Goal: Obtain resource: Obtain resource

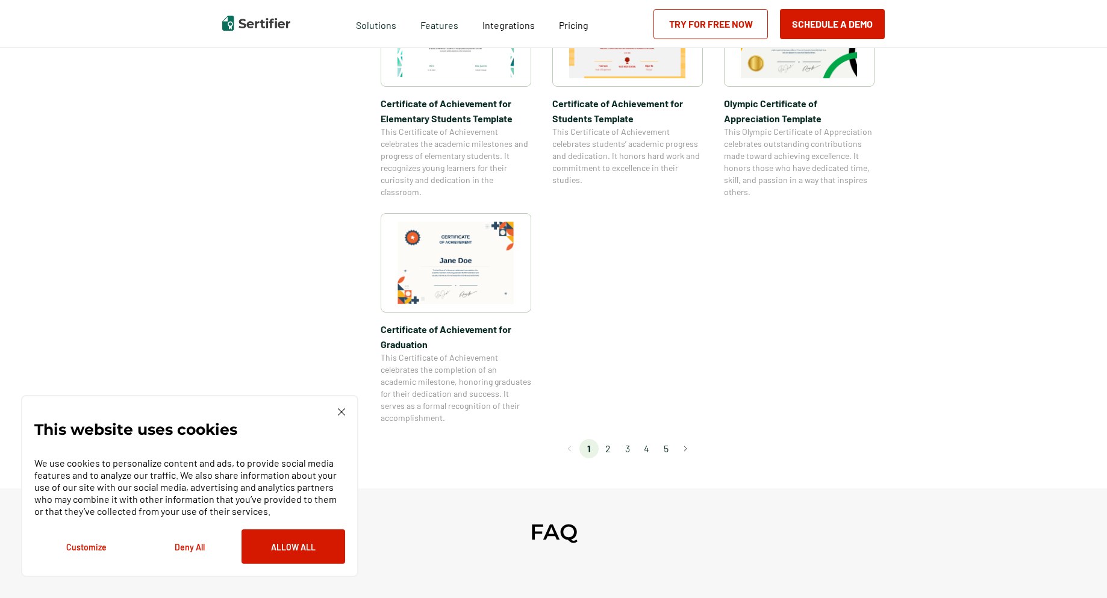
scroll to position [1204, 0]
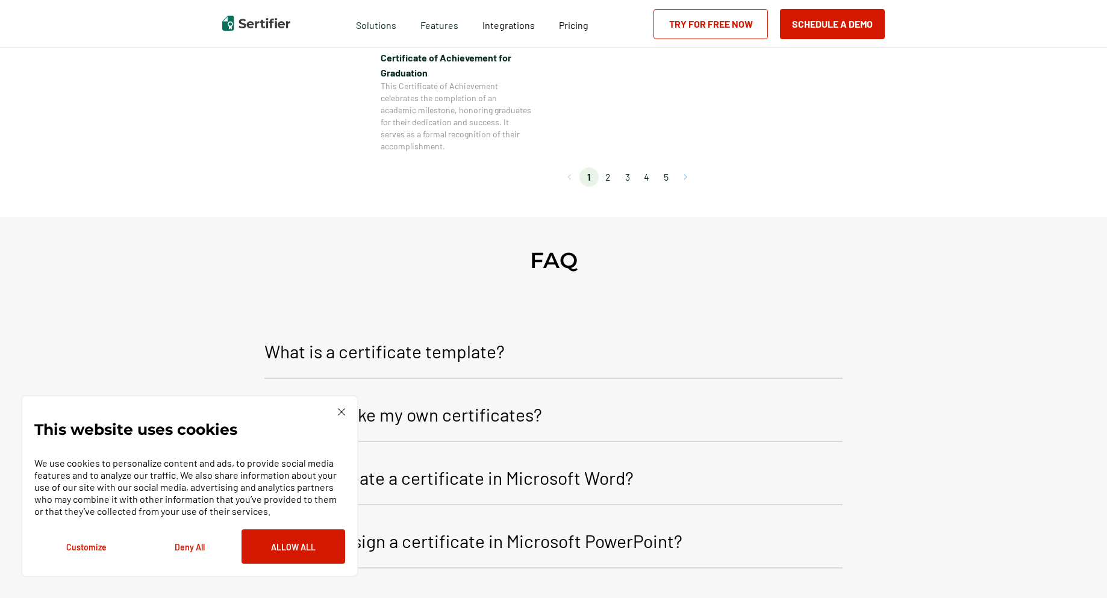
click at [689, 179] on button "Go to next page" at bounding box center [685, 176] width 19 height 19
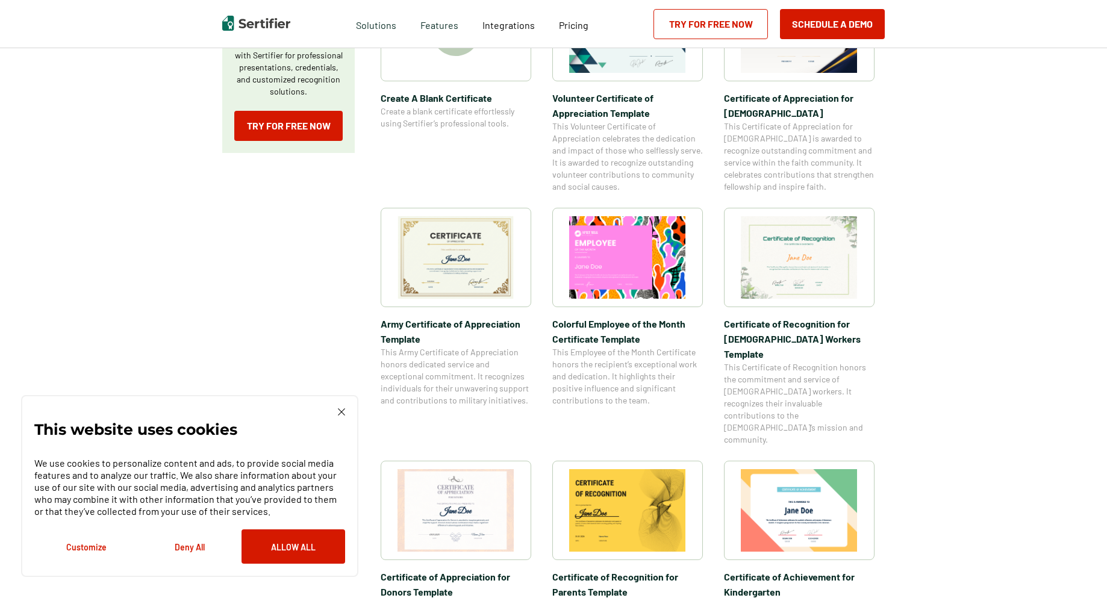
scroll to position [301, 0]
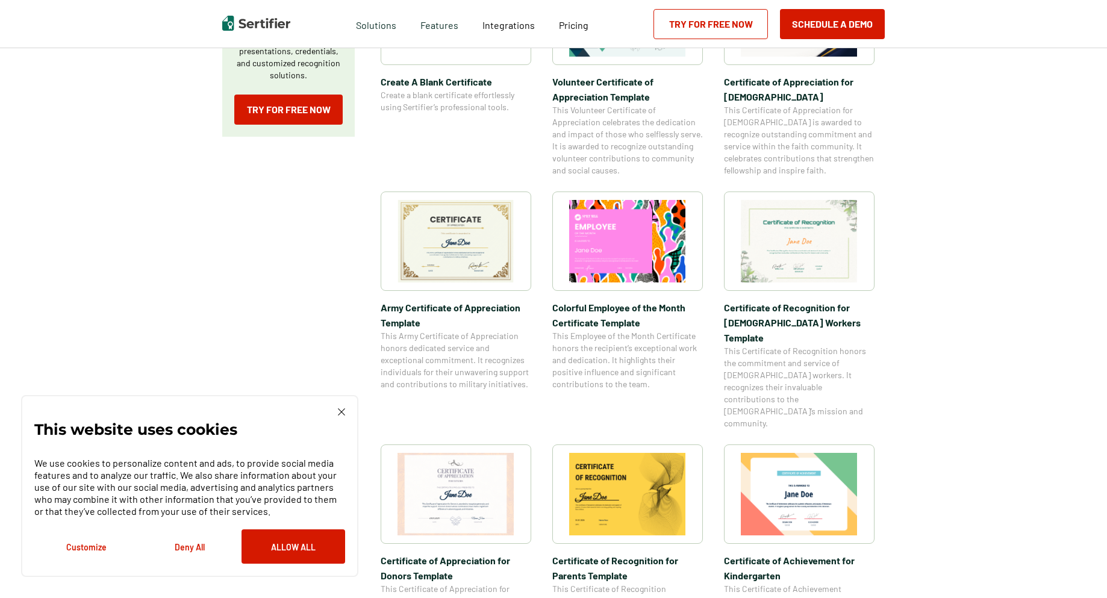
click at [448, 253] on img at bounding box center [455, 241] width 117 height 82
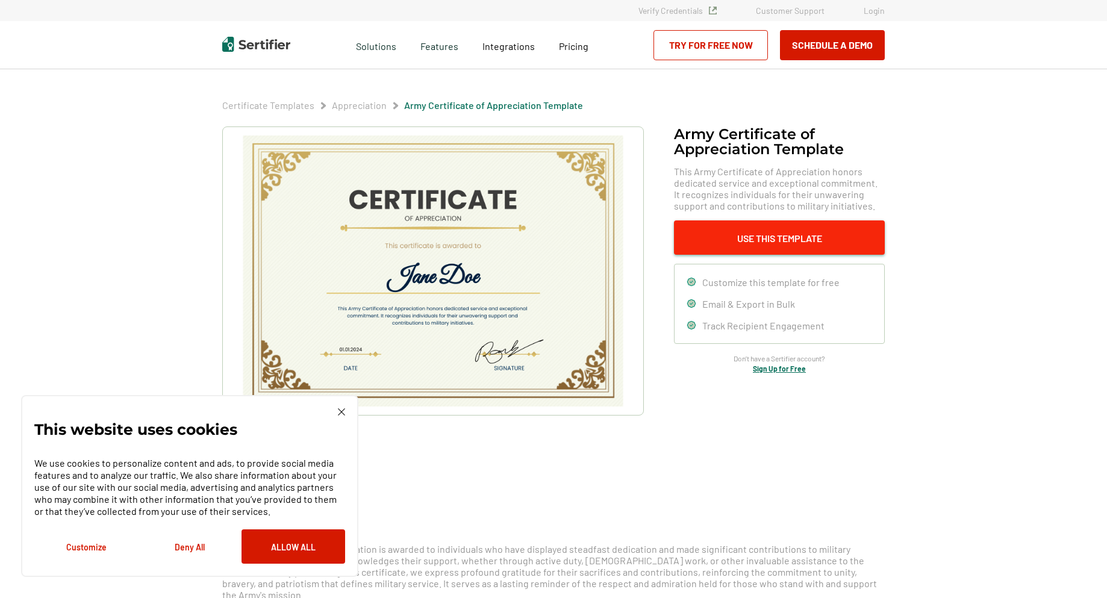
click at [727, 234] on button "Use This Template" at bounding box center [779, 237] width 211 height 34
drag, startPoint x: 278, startPoint y: 539, endPoint x: 287, endPoint y: 533, distance: 11.4
click at [280, 537] on button "Allow All" at bounding box center [293, 546] width 104 height 34
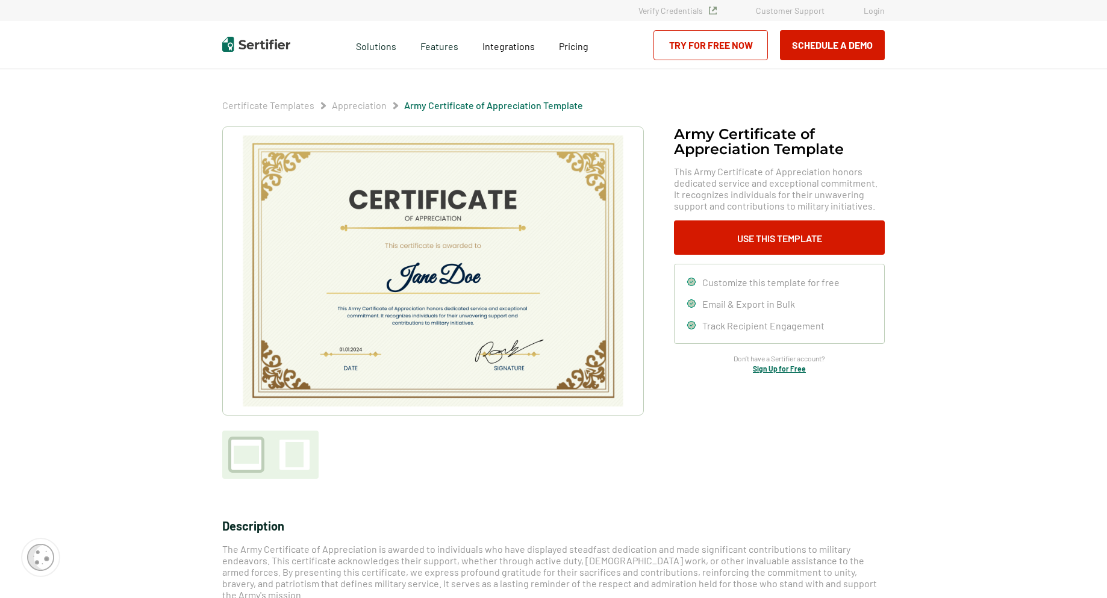
click at [726, 49] on link "Try for Free Now" at bounding box center [710, 45] width 114 height 30
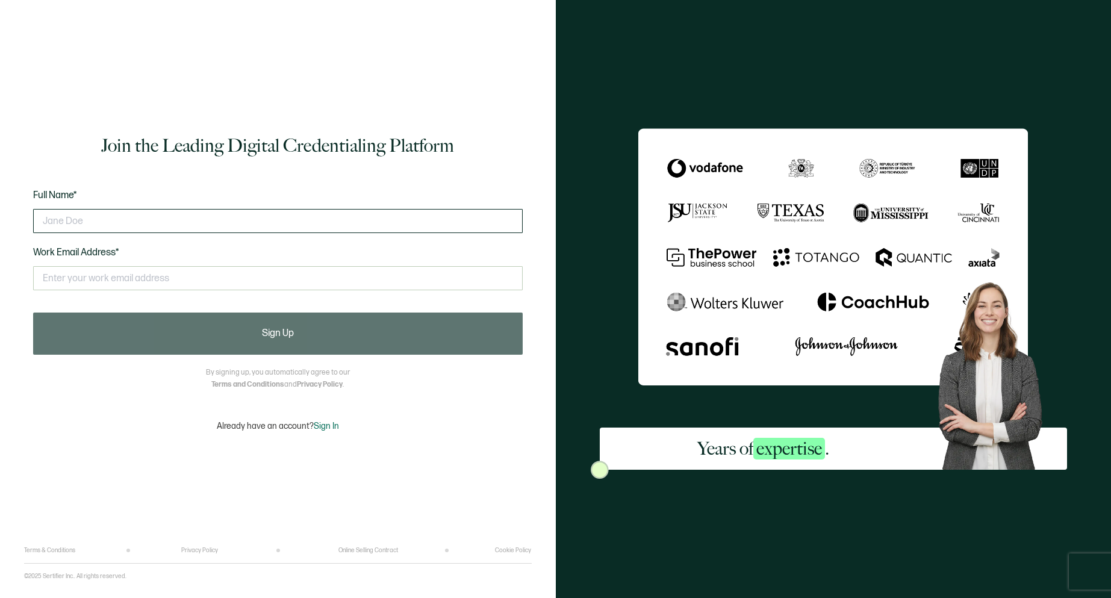
click at [104, 221] on input "text" at bounding box center [278, 221] width 490 height 24
type input "[PERSON_NAME]"
type input "[EMAIL_ADDRESS][DOMAIN_NAME]"
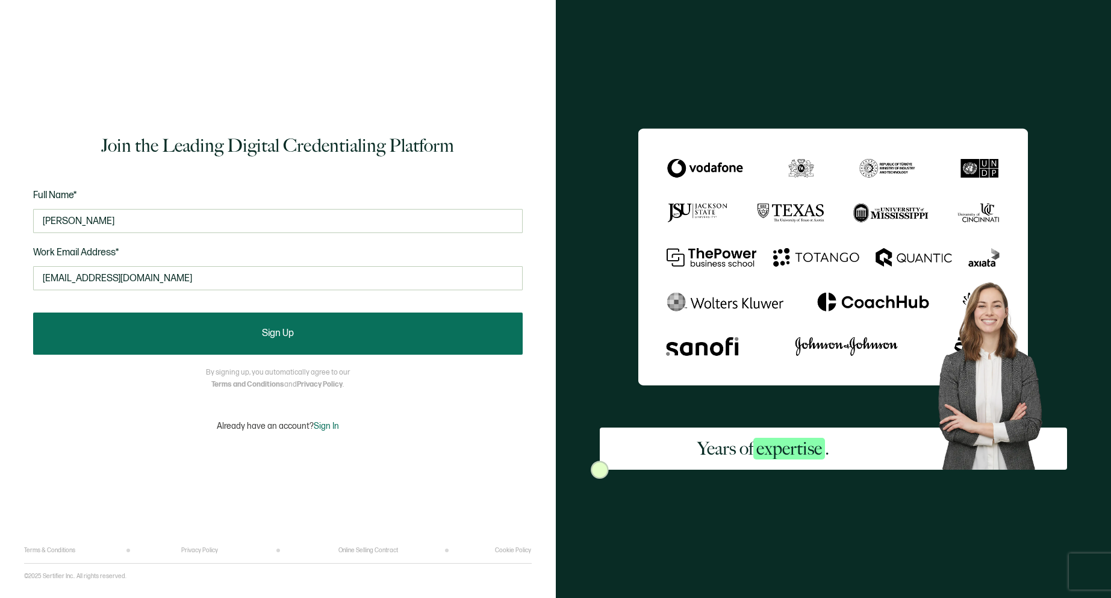
click at [270, 342] on button "Sign Up" at bounding box center [278, 333] width 490 height 42
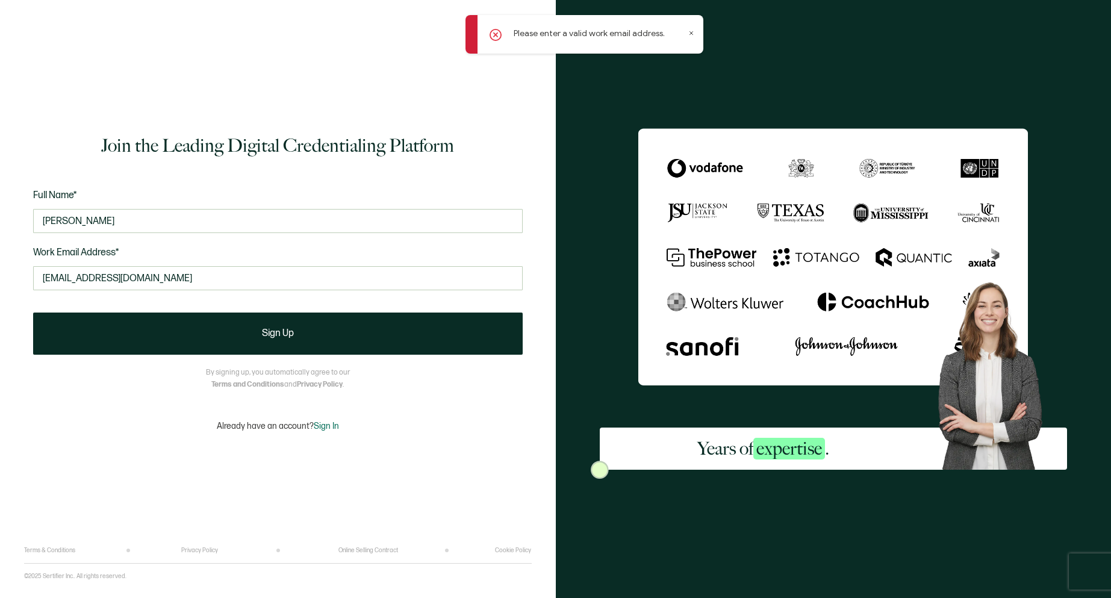
click at [688, 35] on icon at bounding box center [691, 33] width 6 height 6
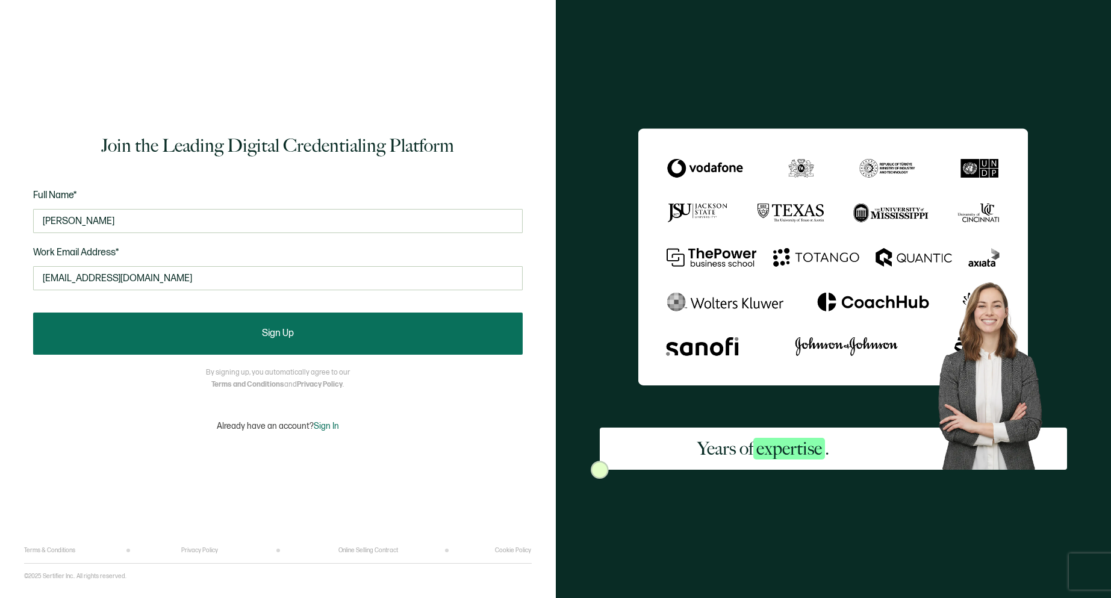
click at [277, 335] on span "Sign Up" at bounding box center [278, 334] width 32 height 10
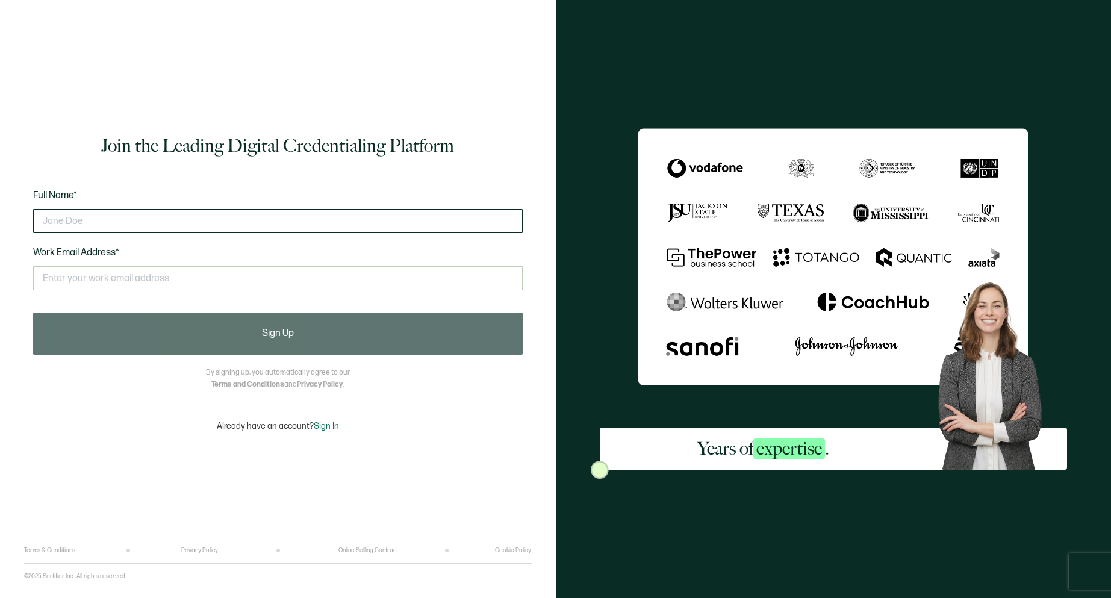
click at [193, 220] on input "text" at bounding box center [278, 221] width 490 height 24
